Goal: Find specific page/section: Find specific page/section

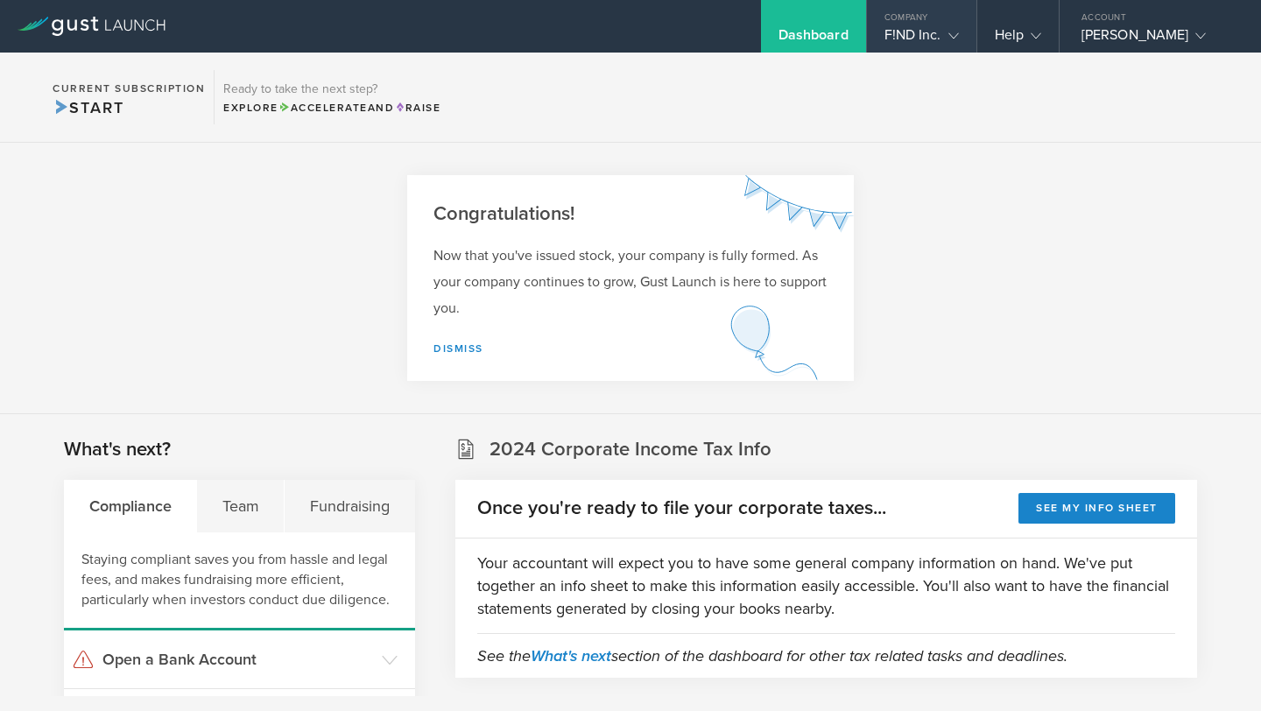
click at [942, 37] on gust-icon at bounding box center [950, 35] width 18 height 18
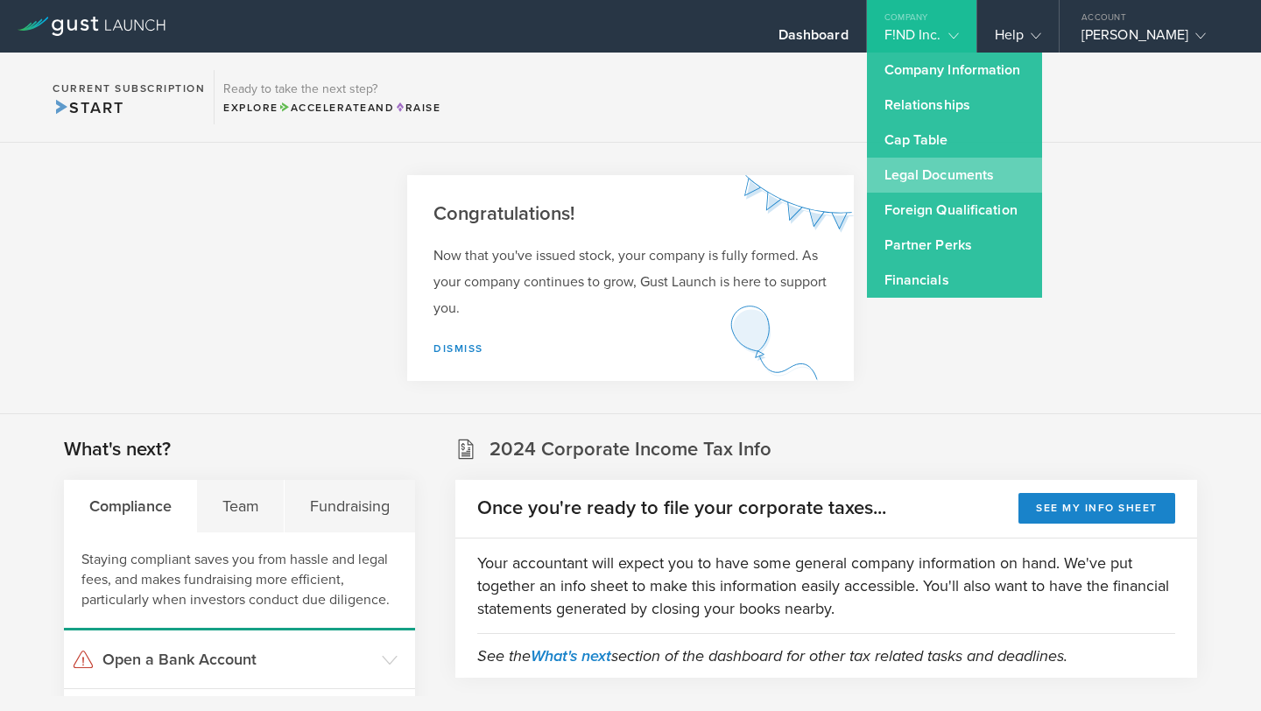
click at [959, 180] on link "Legal Documents" at bounding box center [954, 175] width 175 height 35
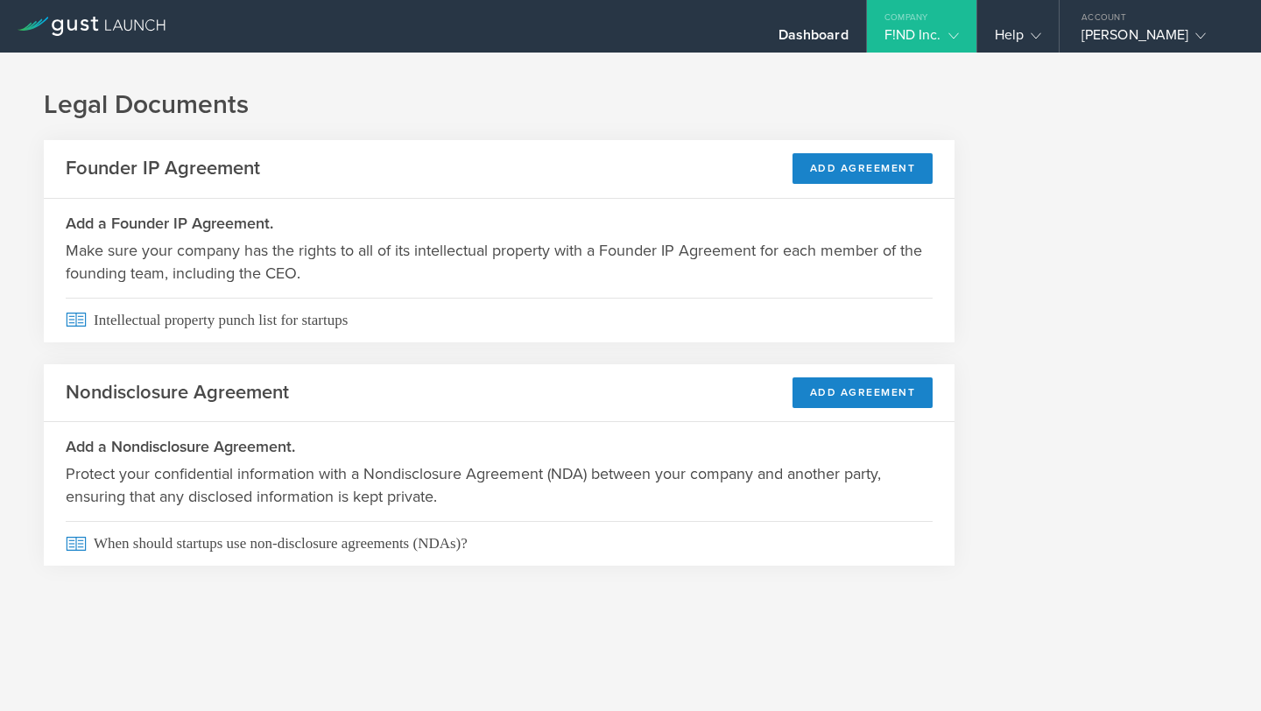
click at [915, 36] on div "F!ND Inc." at bounding box center [921, 39] width 74 height 26
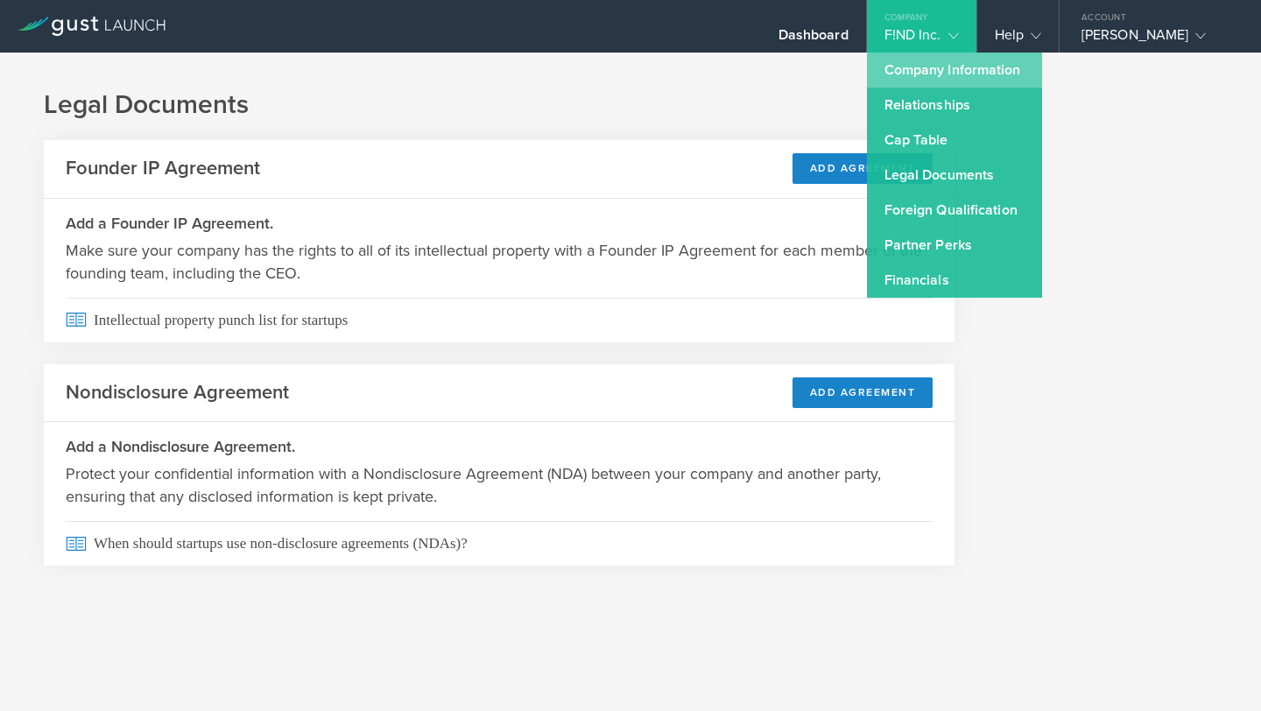
click at [933, 67] on link "Company Information" at bounding box center [954, 70] width 175 height 35
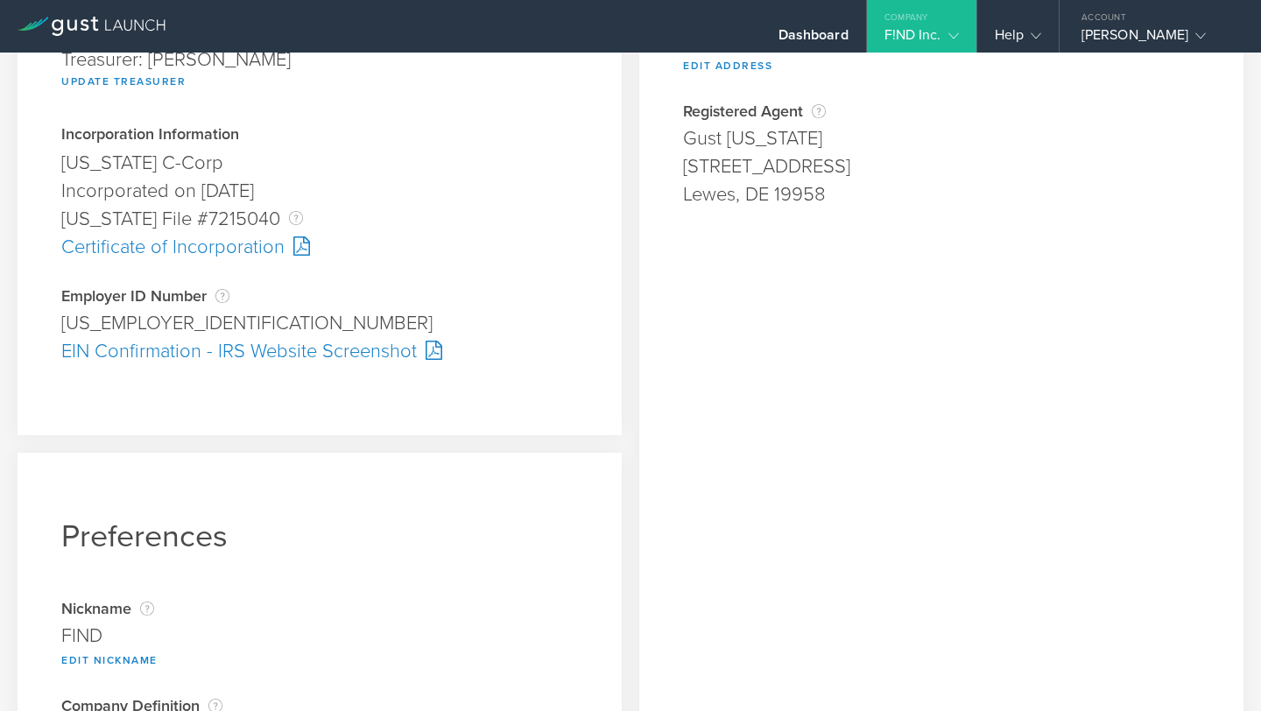
scroll to position [391, 0]
click at [334, 351] on div "EIN Confirmation - IRS Website Screenshot" at bounding box center [319, 353] width 517 height 28
